Goal: Leave review/rating: Leave review/rating

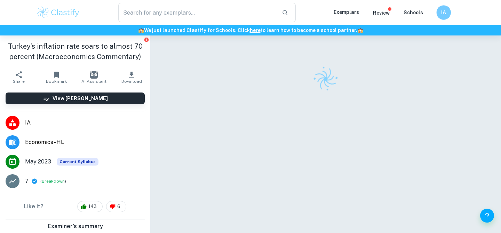
scroll to position [35, 0]
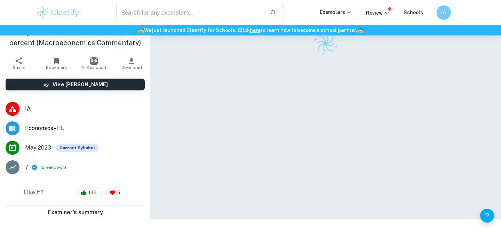
click at [443, 10] on h6 "IA" at bounding box center [443, 13] width 8 height 8
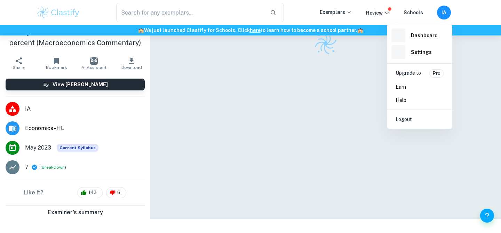
scroll to position [0, 0]
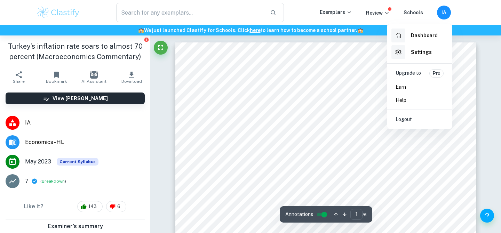
click at [424, 48] on div "Settings" at bounding box center [411, 52] width 40 height 14
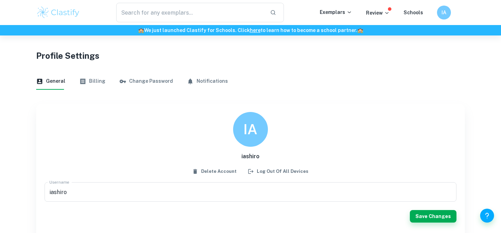
click at [93, 80] on button "Billing" at bounding box center [92, 81] width 26 height 17
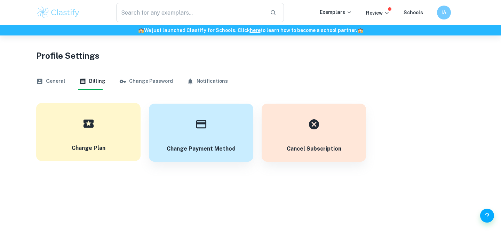
click at [120, 131] on button "Change Plan" at bounding box center [88, 132] width 104 height 58
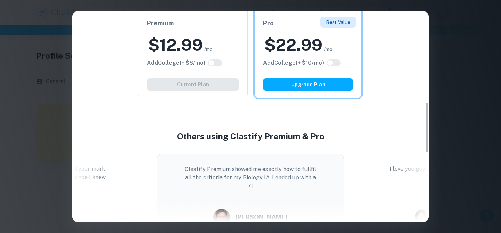
scroll to position [448, 0]
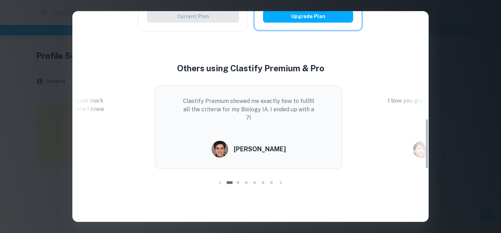
drag, startPoint x: 357, startPoint y: 114, endPoint x: 296, endPoint y: 117, distance: 61.3
click at [349, 117] on div "I love you guys!!! Thanks so much for saving my Common App essay! [PERSON_NAME]" at bounding box center [449, 127] width 201 height 83
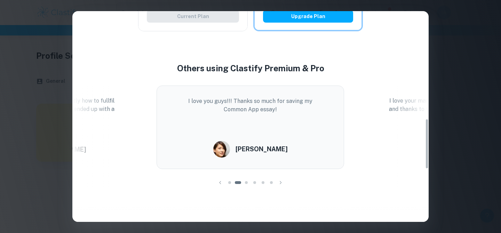
click at [462, 55] on div "Easily Ace Your IB Coursework & Crush College Essays. Get Clastify Premium Get …" at bounding box center [250, 116] width 501 height 233
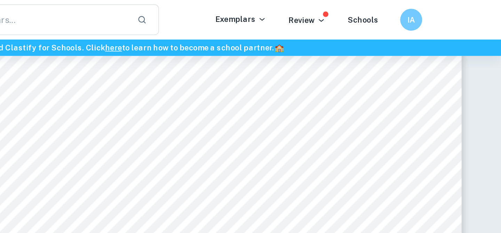
scroll to position [2222, 0]
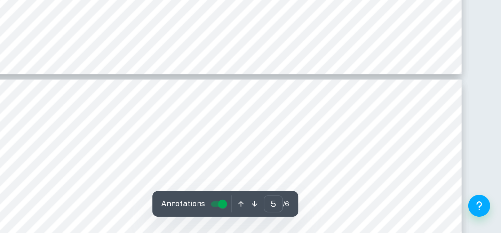
type input "6"
